Goal: Task Accomplishment & Management: Use online tool/utility

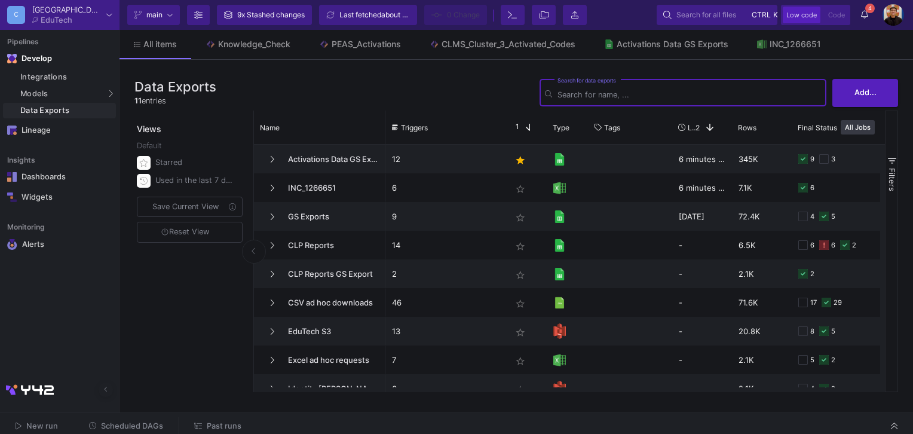
scroll to position [72, 0]
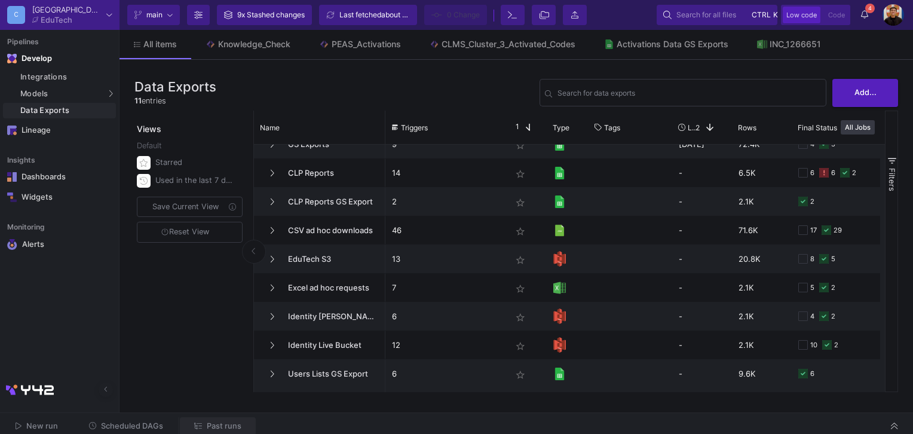
click at [220, 422] on span "Past runs" at bounding box center [224, 425] width 35 height 9
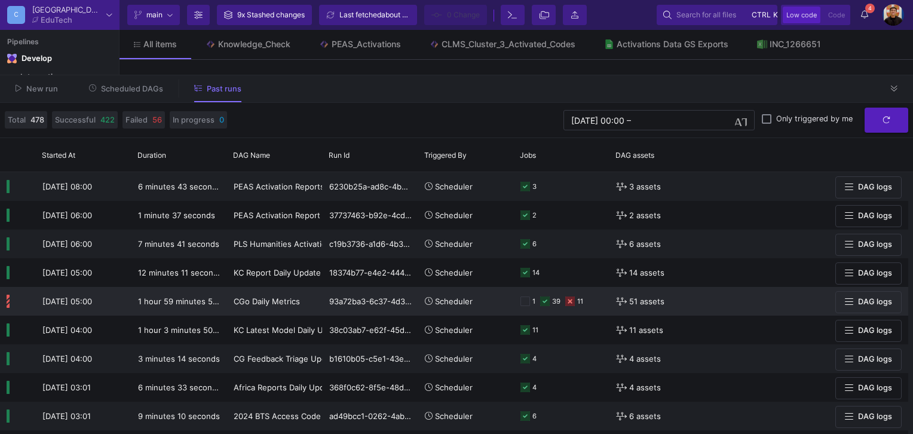
click at [393, 299] on div "93a72ba3-6c37-4d39-b77a-7bf6f5804d6a" at bounding box center [371, 301] width 96 height 29
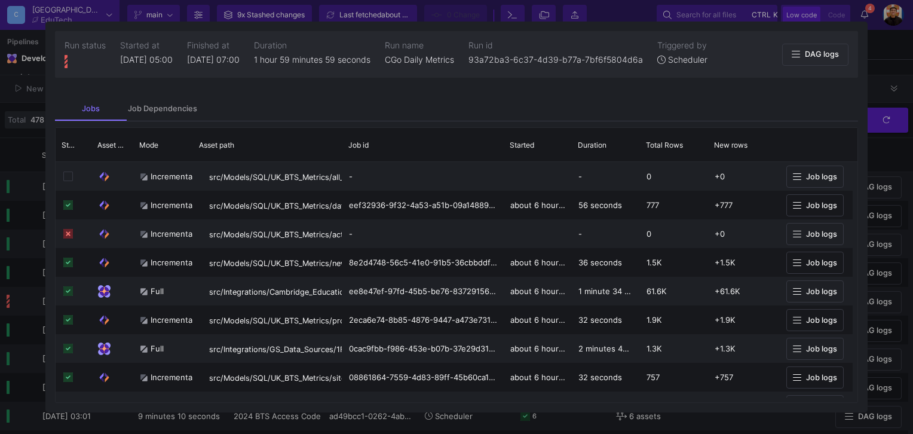
click at [878, 80] on div at bounding box center [456, 217] width 913 height 434
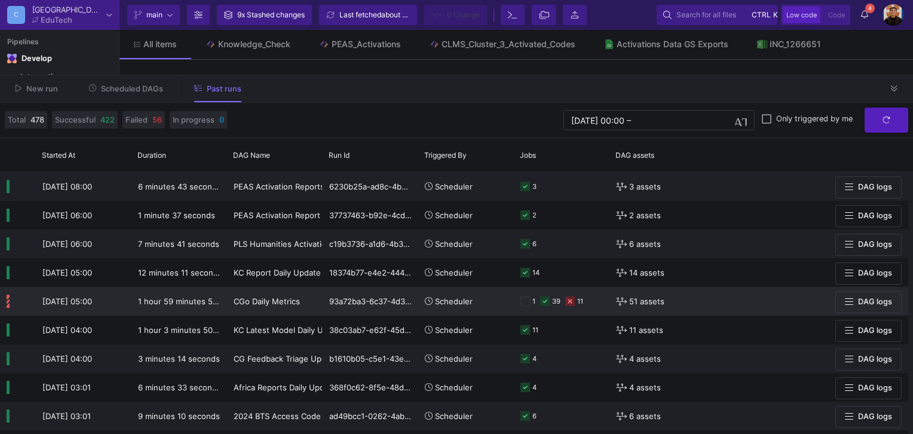
click at [780, 304] on y42-orchestration-run-buttons-cell-renderer "DAG logs" at bounding box center [834, 302] width 136 height 28
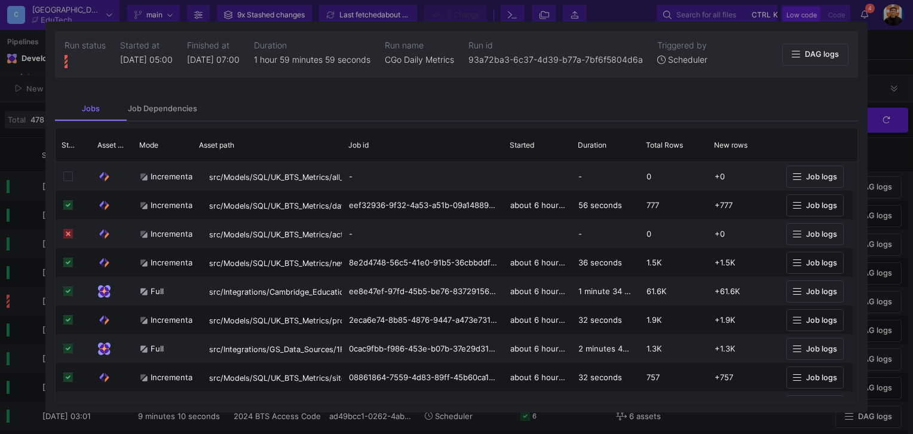
click at [892, 235] on div at bounding box center [456, 217] width 913 height 434
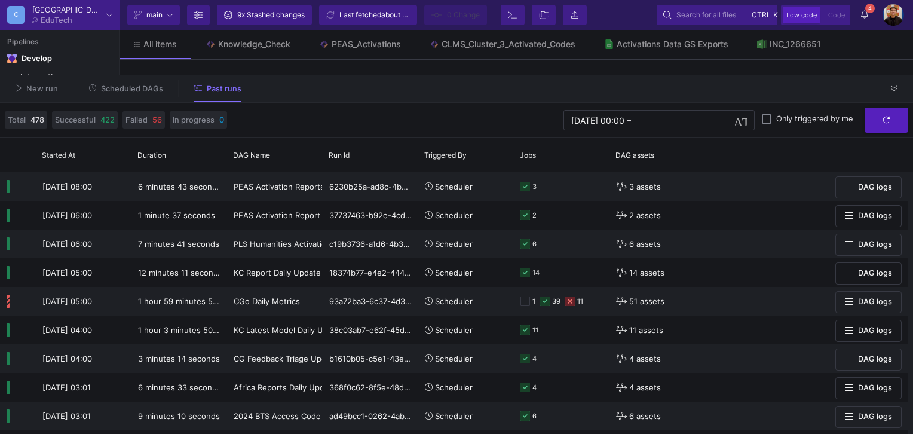
click at [130, 88] on span "Scheduled DAGs" at bounding box center [132, 88] width 62 height 9
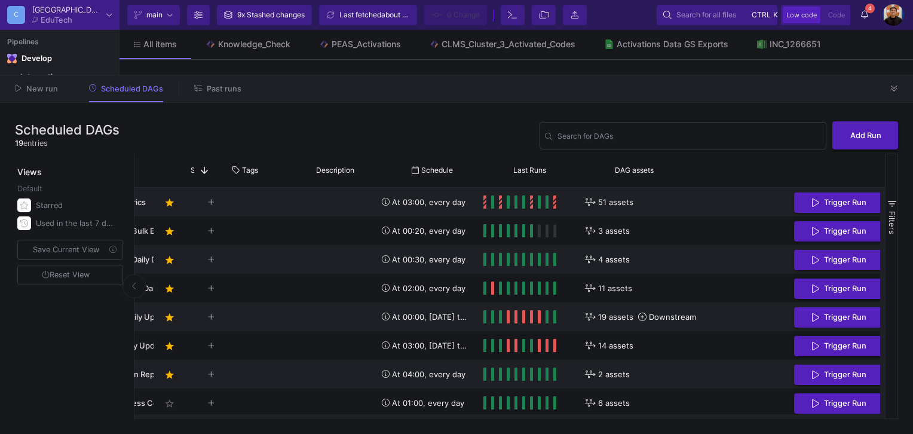
scroll to position [0, 184]
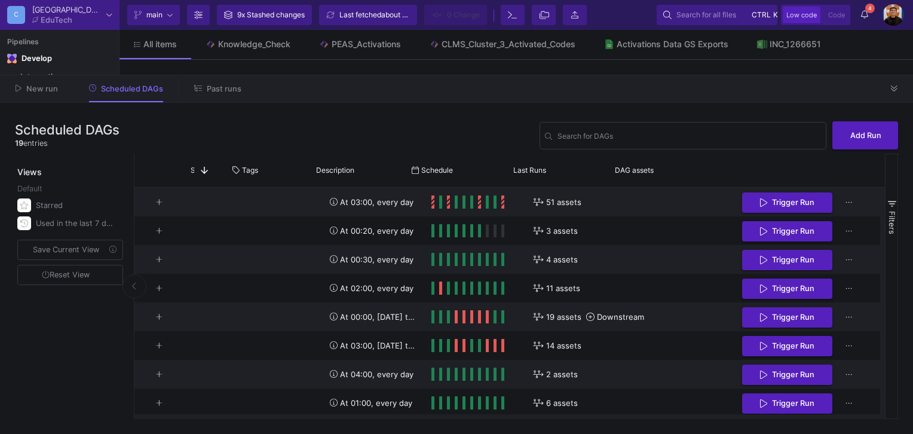
drag, startPoint x: 808, startPoint y: 213, endPoint x: 881, endPoint y: 213, distance: 72.9
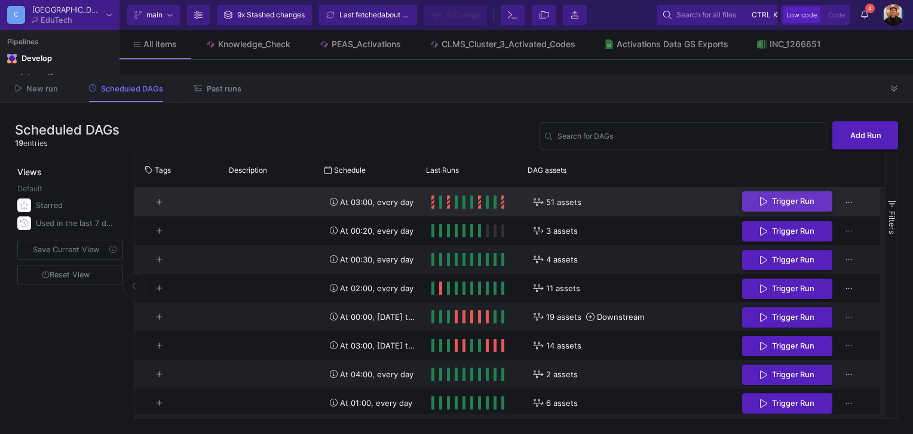
click at [772, 206] on span "Trigger Run" at bounding box center [793, 201] width 42 height 9
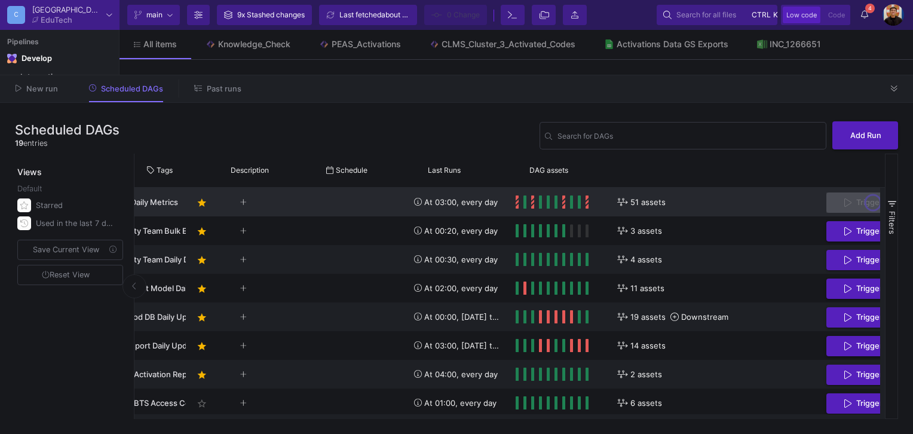
scroll to position [0, 0]
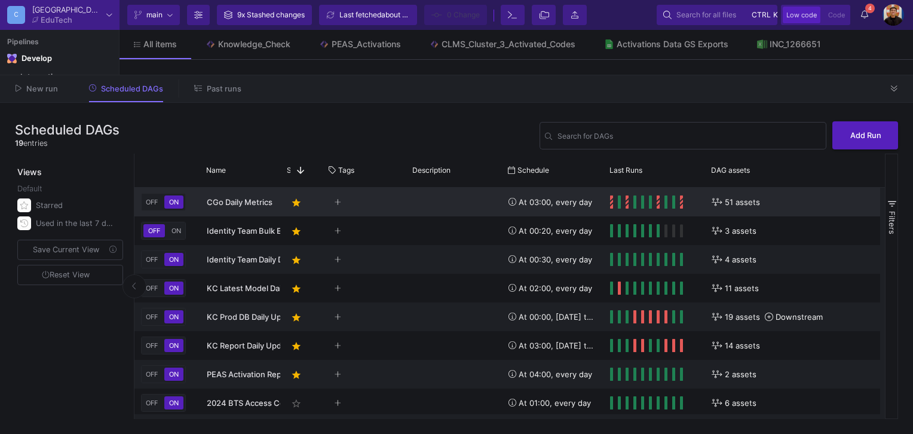
drag, startPoint x: 593, startPoint y: 205, endPoint x: 494, endPoint y: 208, distance: 98.7
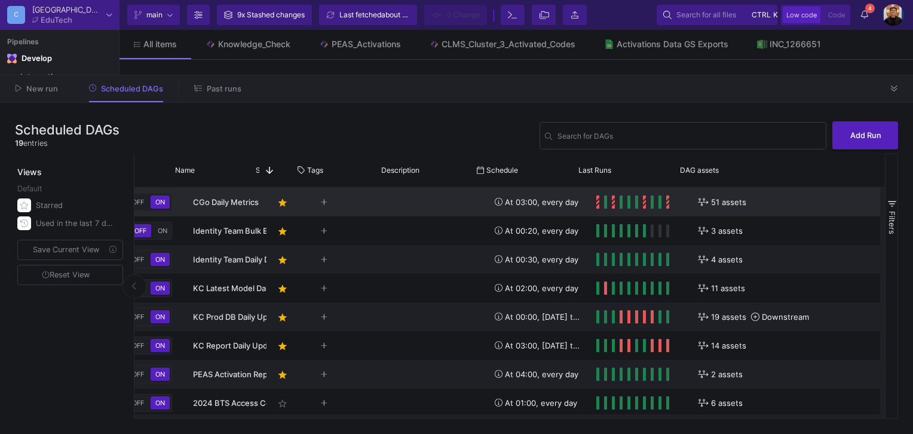
scroll to position [0, 77]
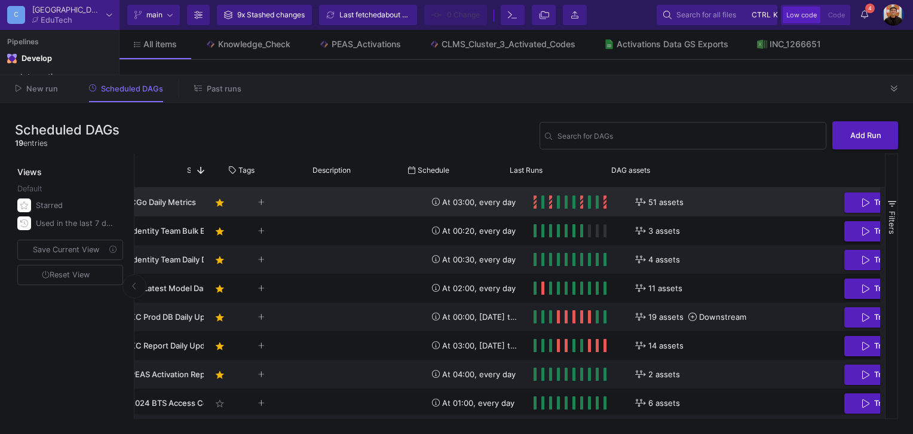
drag, startPoint x: 769, startPoint y: 198, endPoint x: 762, endPoint y: 208, distance: 12.1
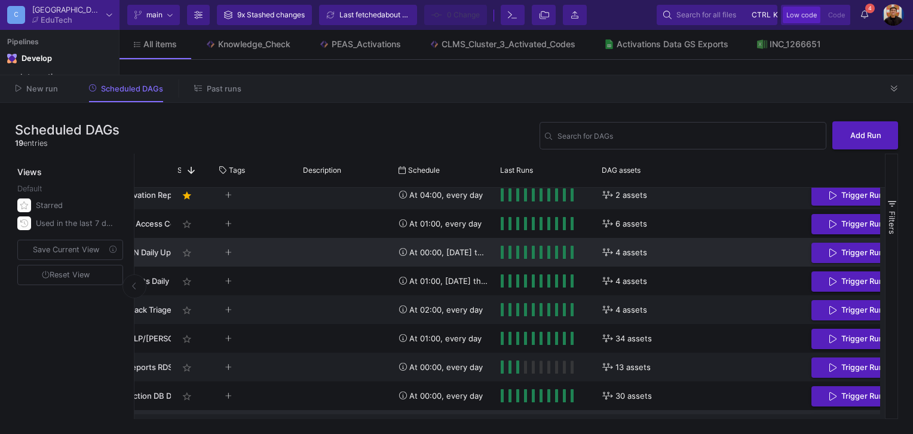
scroll to position [0, 0]
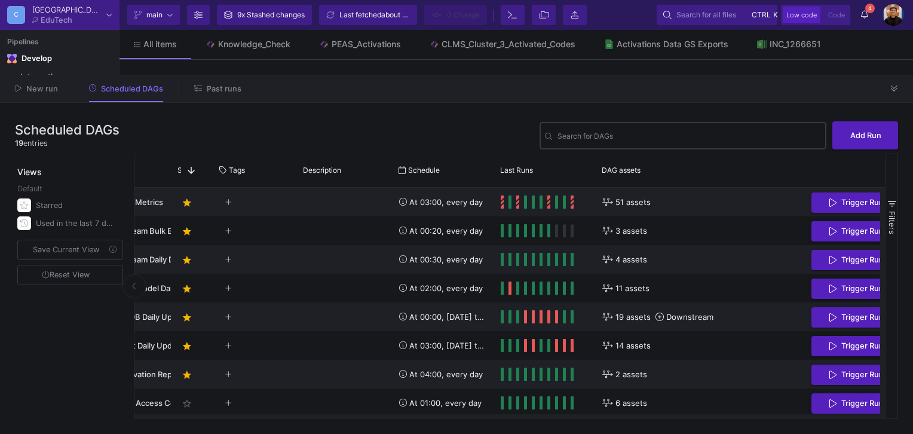
drag, startPoint x: 753, startPoint y: 211, endPoint x: 577, endPoint y: 229, distance: 177.3
click at [235, 88] on span "Past runs" at bounding box center [224, 88] width 35 height 9
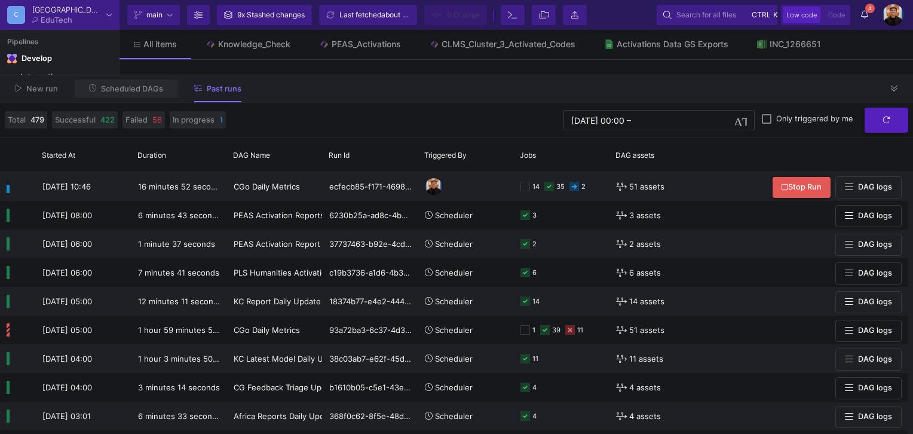
click at [132, 93] on button "Scheduled DAGs" at bounding box center [126, 89] width 103 height 19
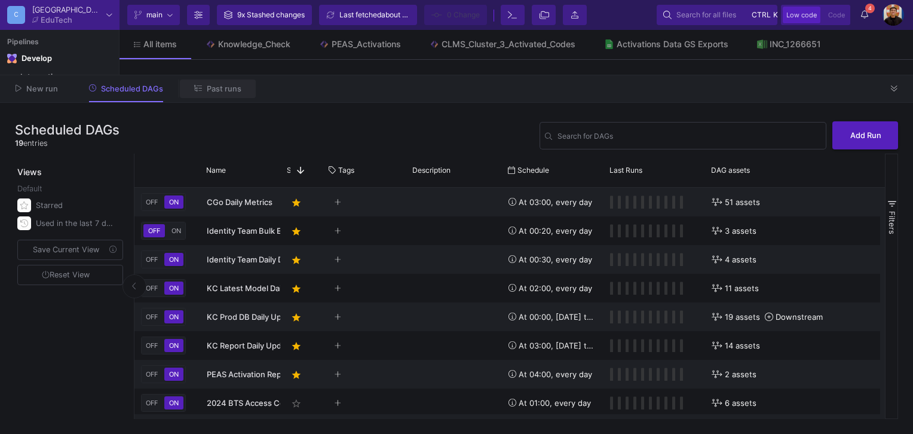
click at [215, 91] on span "Past runs" at bounding box center [224, 88] width 35 height 9
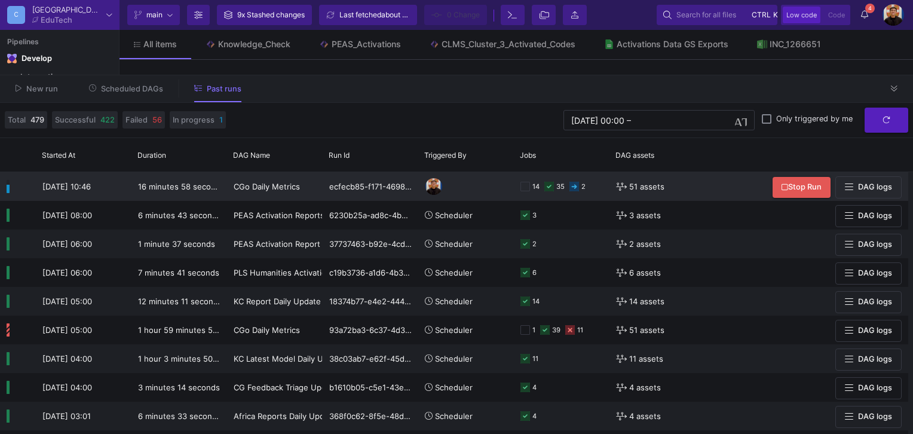
click at [598, 185] on div "14 35 2" at bounding box center [562, 186] width 82 height 27
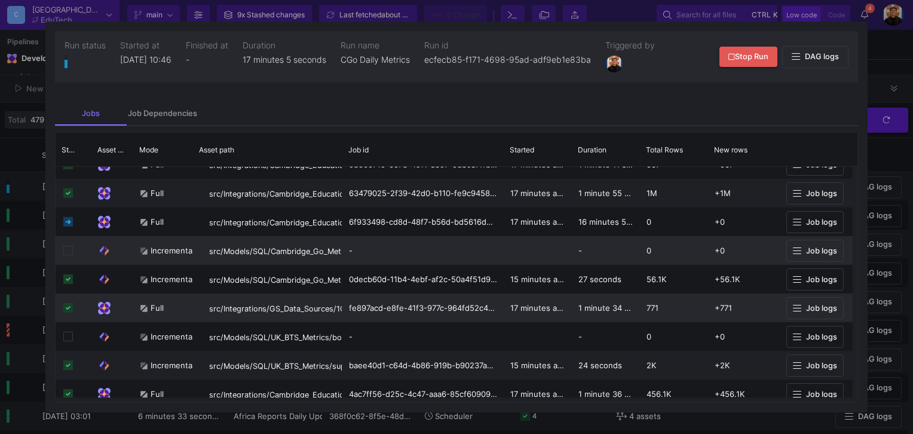
scroll to position [1172, 0]
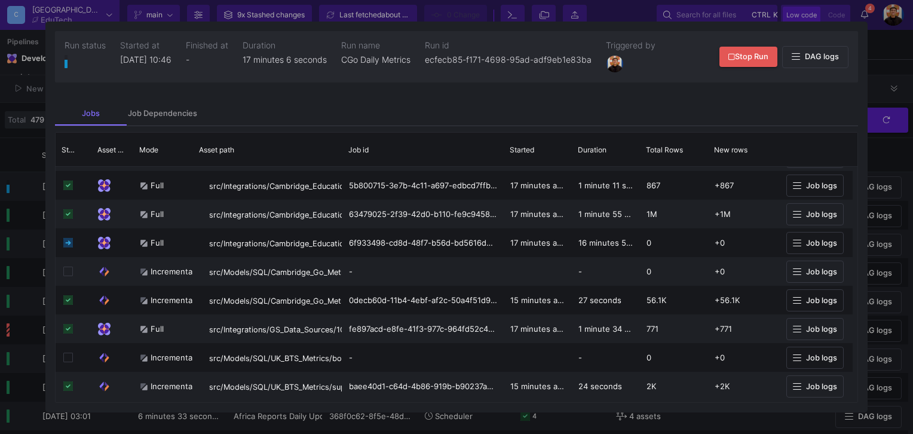
click at [11, 222] on div at bounding box center [456, 217] width 913 height 434
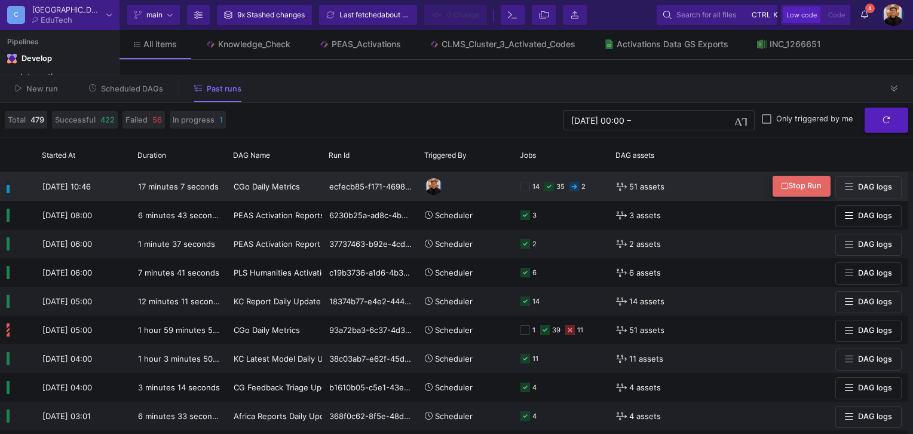
click at [791, 182] on span "Stop Run" at bounding box center [802, 185] width 40 height 9
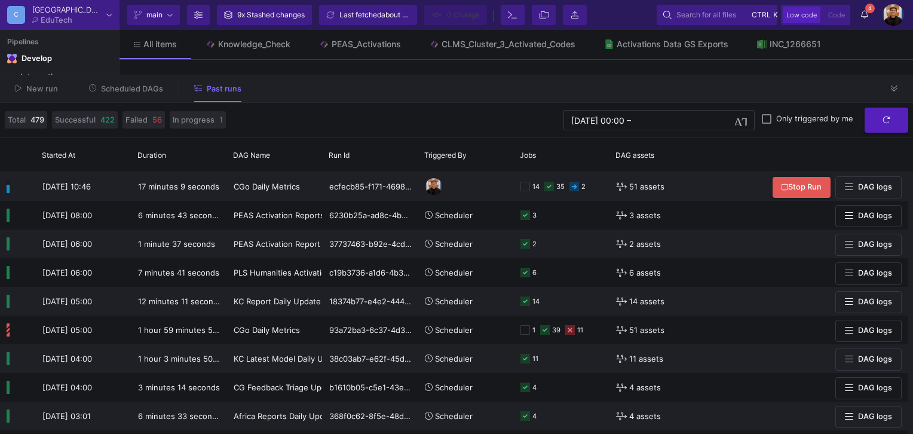
click at [127, 97] on button "Scheduled DAGs" at bounding box center [126, 89] width 103 height 19
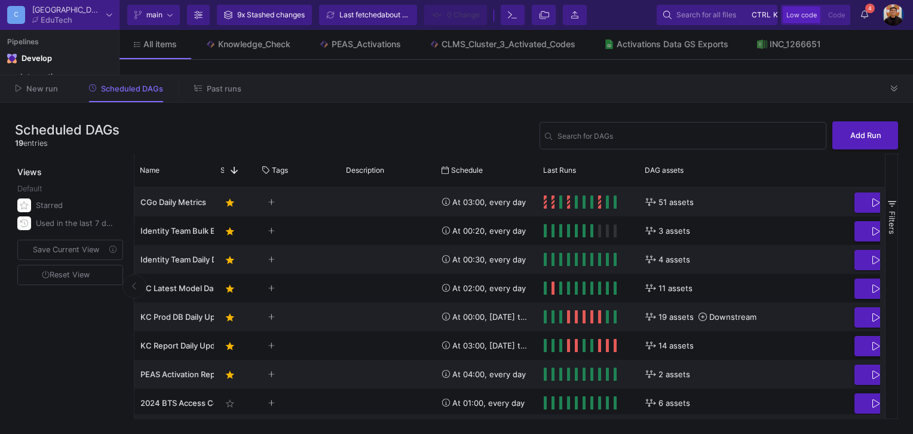
scroll to position [0, 184]
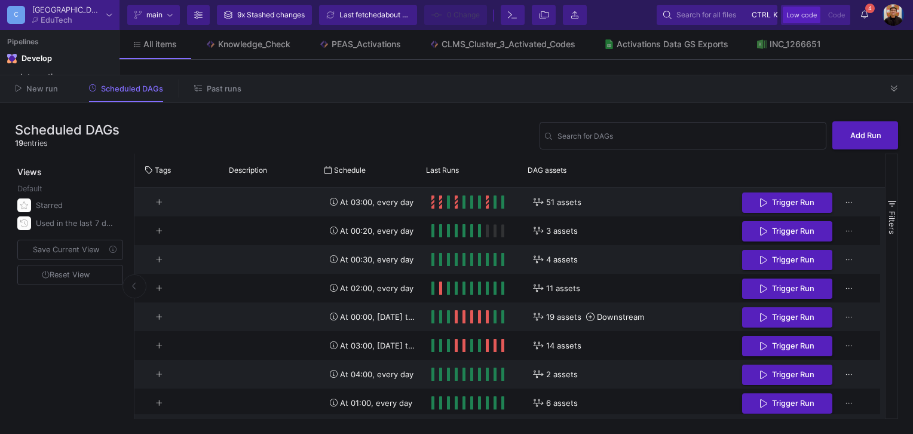
drag, startPoint x: 791, startPoint y: 205, endPoint x: 901, endPoint y: 209, distance: 110.1
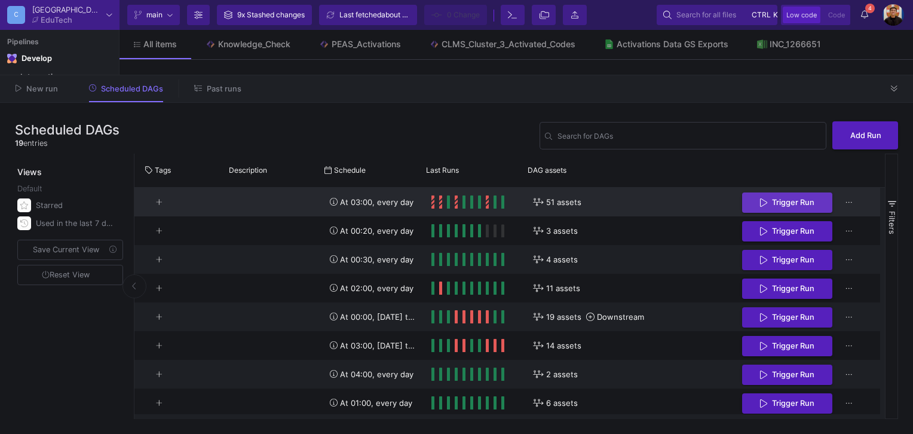
click at [754, 197] on button "Trigger Run" at bounding box center [787, 202] width 90 height 21
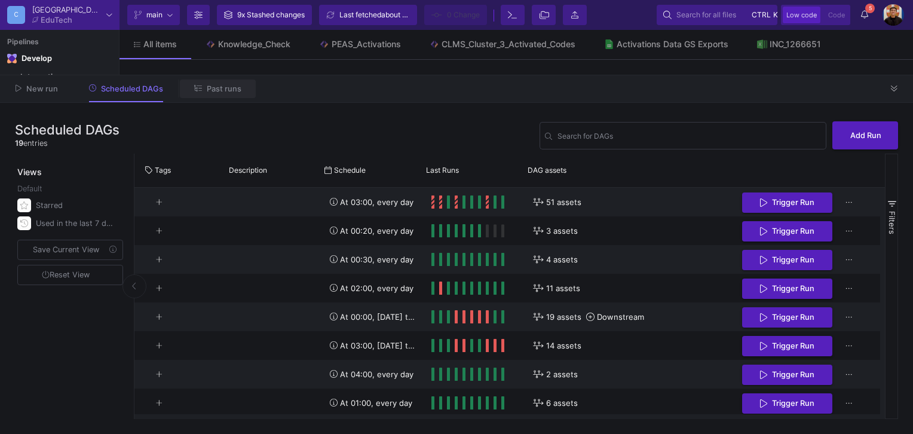
click at [215, 91] on span "Past runs" at bounding box center [224, 88] width 35 height 9
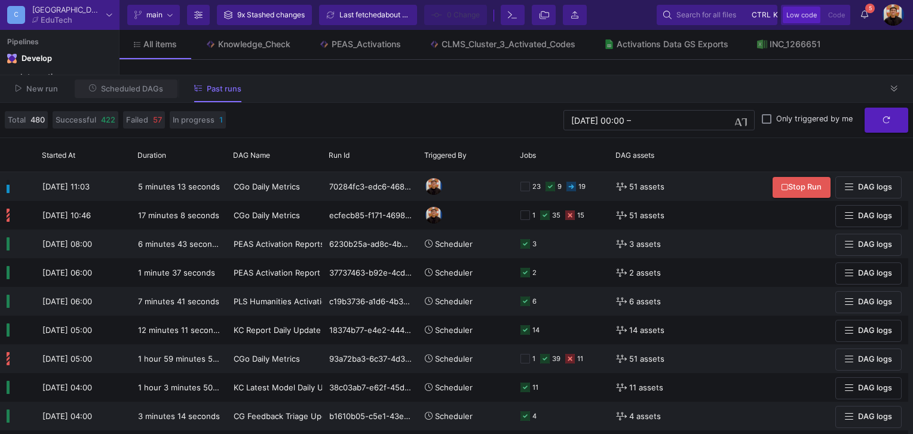
click at [149, 94] on button "Scheduled DAGs" at bounding box center [126, 89] width 103 height 19
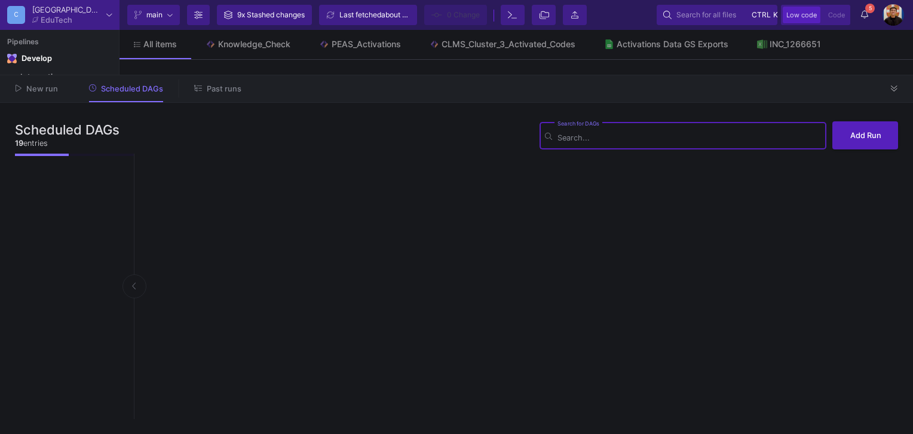
click at [225, 93] on span "Past runs" at bounding box center [224, 88] width 35 height 9
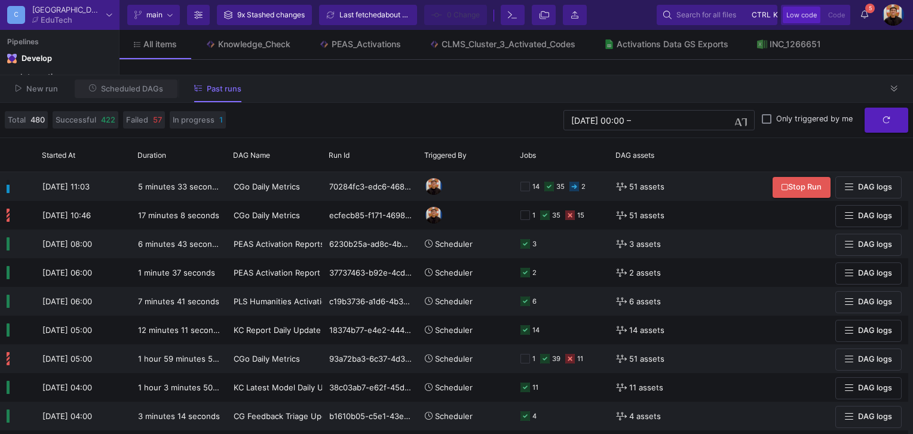
click at [149, 96] on button "Scheduled DAGs" at bounding box center [126, 89] width 103 height 19
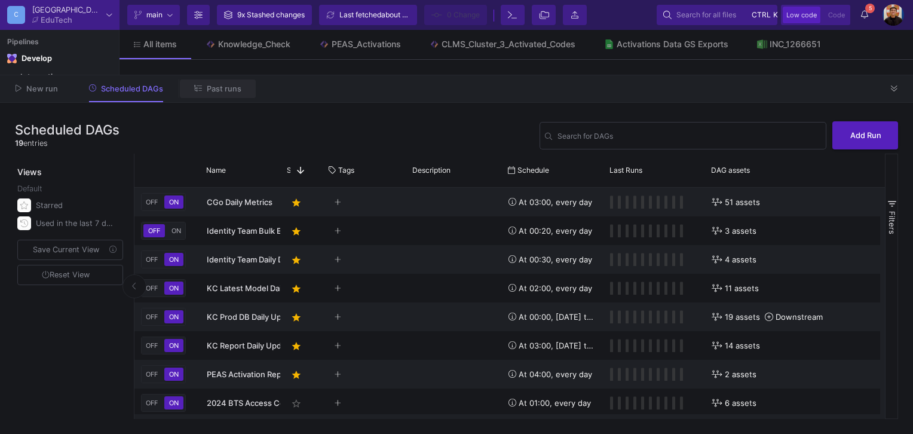
click at [227, 91] on span "Past runs" at bounding box center [224, 88] width 35 height 9
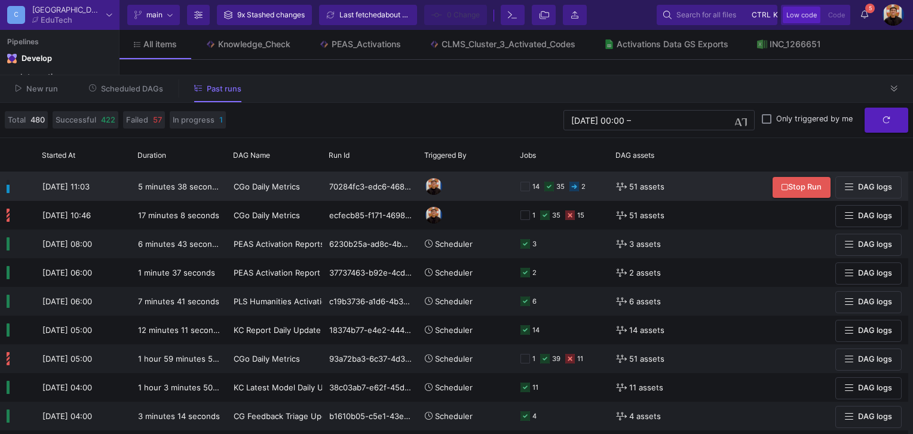
click at [607, 188] on div "14 35 2" at bounding box center [562, 186] width 96 height 29
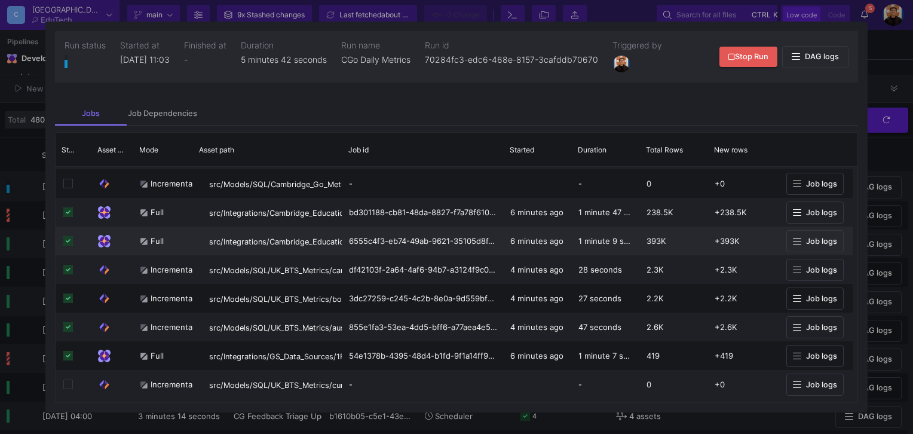
scroll to position [1016, 0]
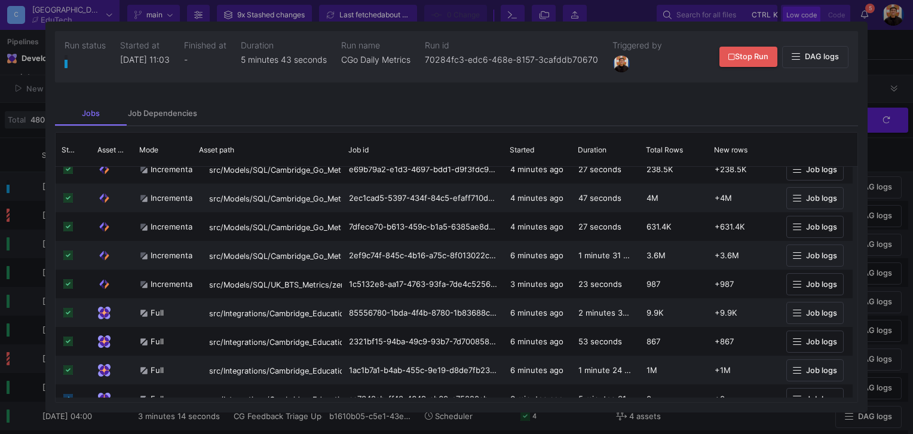
click at [7, 218] on div at bounding box center [456, 217] width 913 height 434
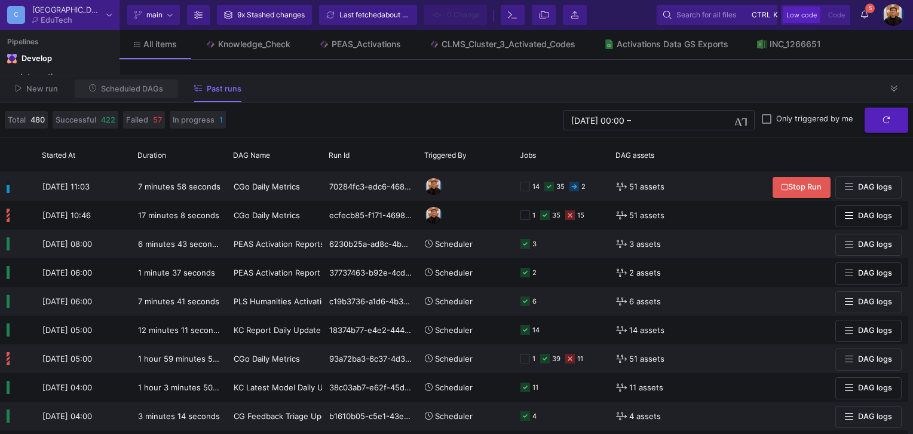
click at [155, 87] on span "Scheduled DAGs" at bounding box center [132, 88] width 62 height 9
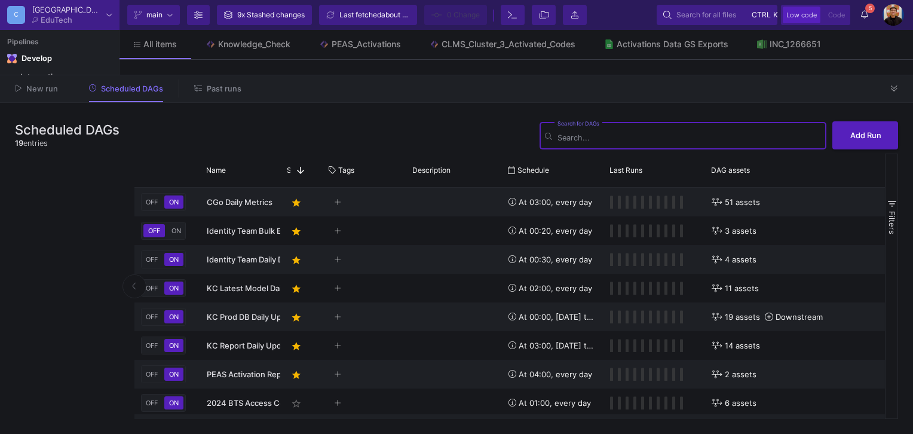
click at [227, 88] on span "Past runs" at bounding box center [224, 88] width 35 height 9
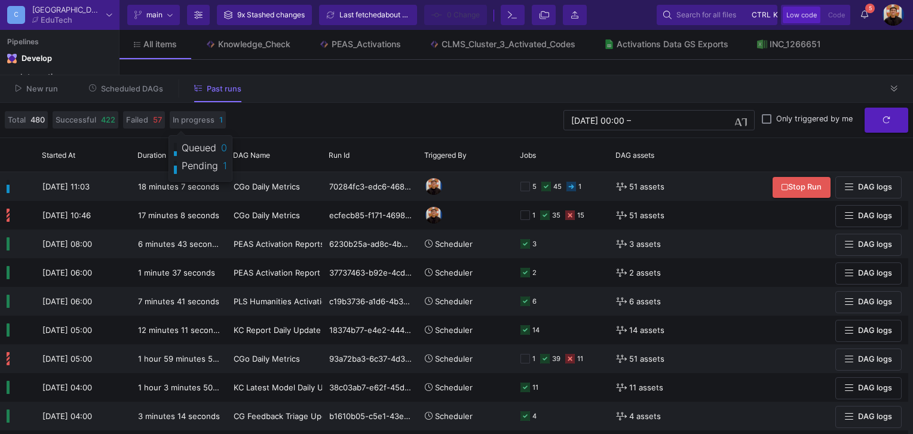
click at [148, 86] on span "Scheduled DAGs" at bounding box center [132, 88] width 62 height 9
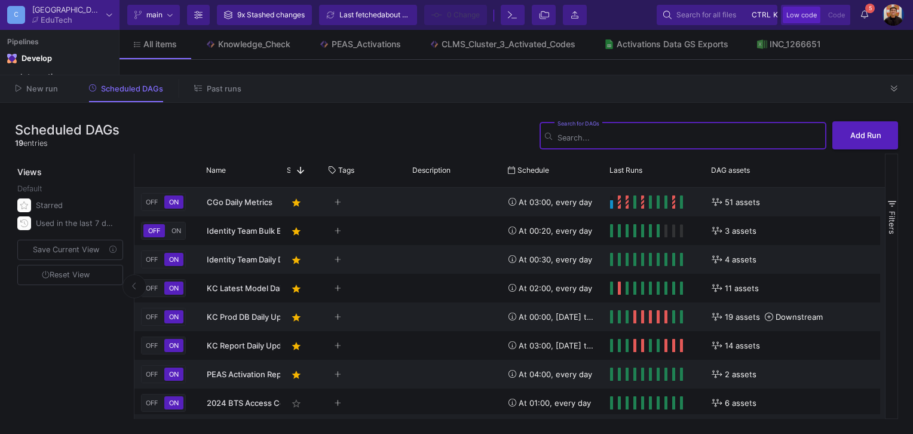
click at [222, 97] on button "Past runs" at bounding box center [218, 89] width 76 height 19
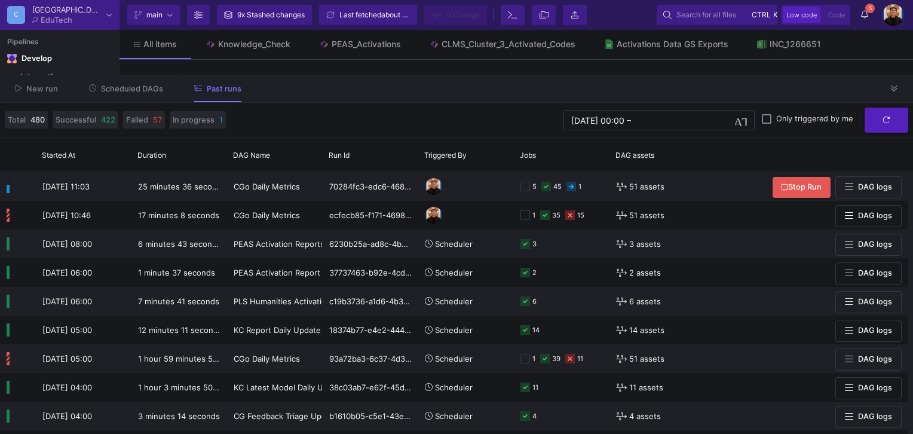
click at [112, 82] on button "Scheduled DAGs" at bounding box center [126, 89] width 103 height 19
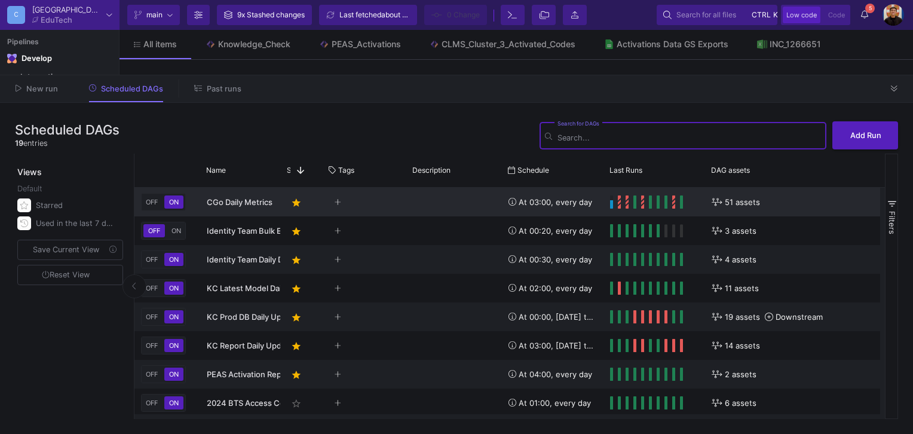
click at [482, 206] on div "Press SPACE to select this row." at bounding box center [454, 202] width 96 height 29
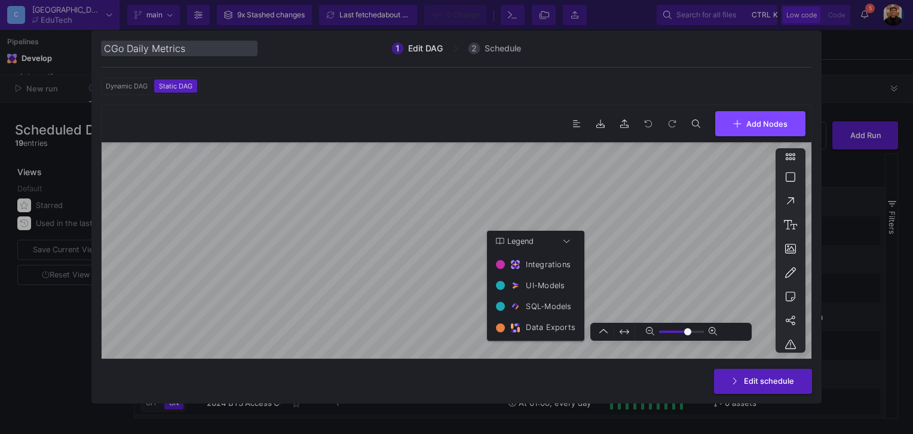
type input "0"
click at [867, 84] on div at bounding box center [456, 217] width 913 height 434
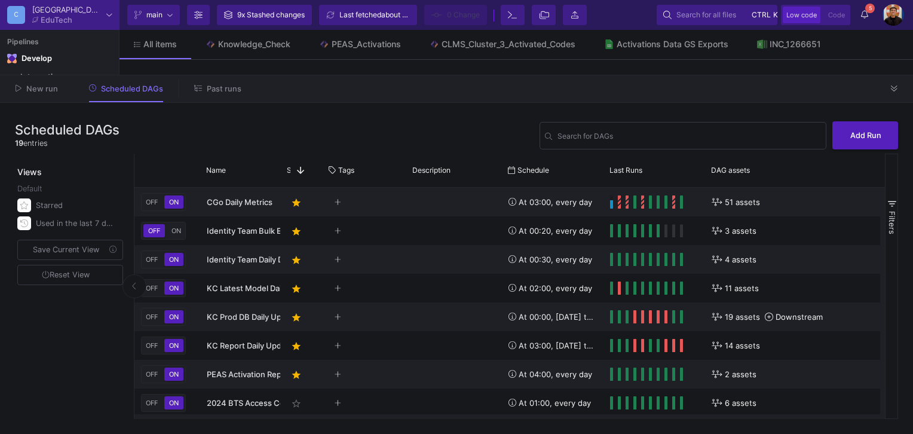
click at [222, 91] on span "Past runs" at bounding box center [224, 88] width 35 height 9
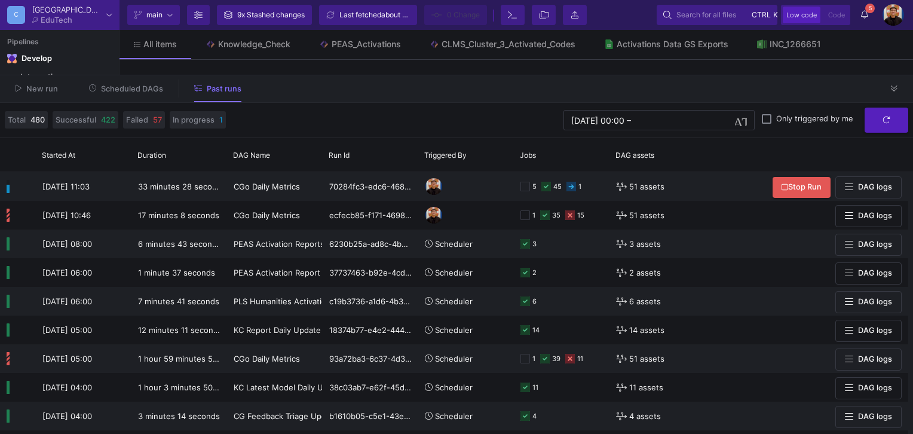
click at [155, 81] on button "Scheduled DAGs" at bounding box center [126, 89] width 103 height 19
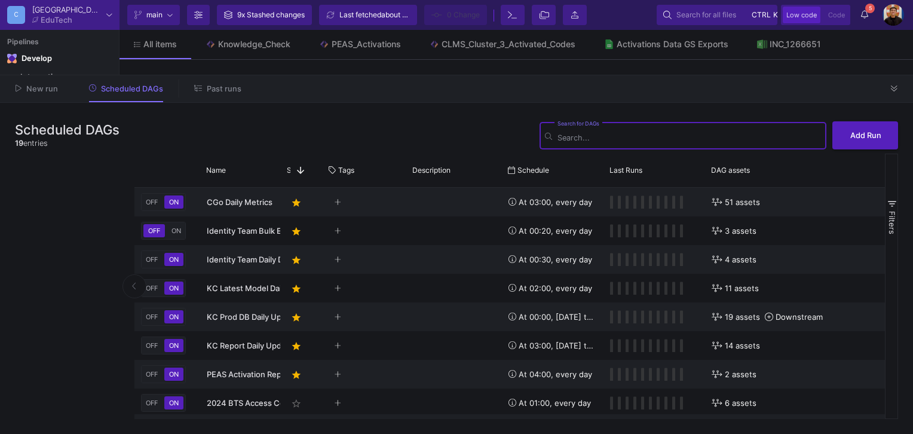
click at [196, 84] on icon at bounding box center [198, 88] width 8 height 8
